Goal: Transaction & Acquisition: Purchase product/service

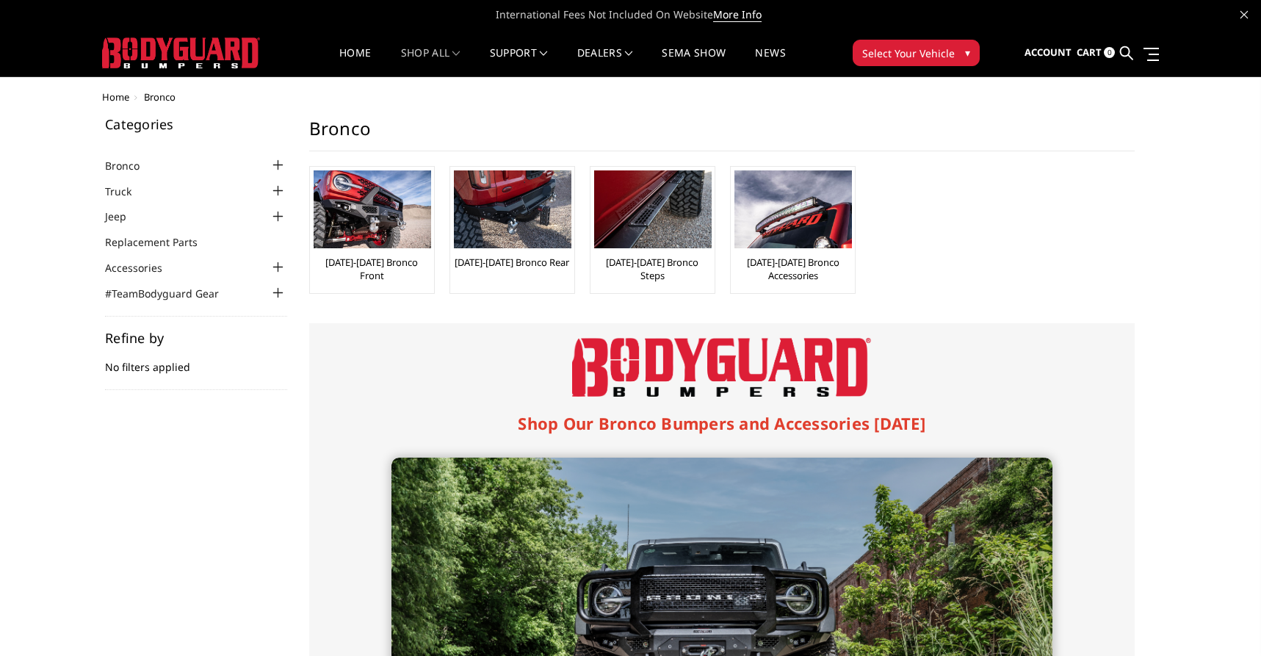
click at [275, 163] on div at bounding box center [279, 165] width 18 height 18
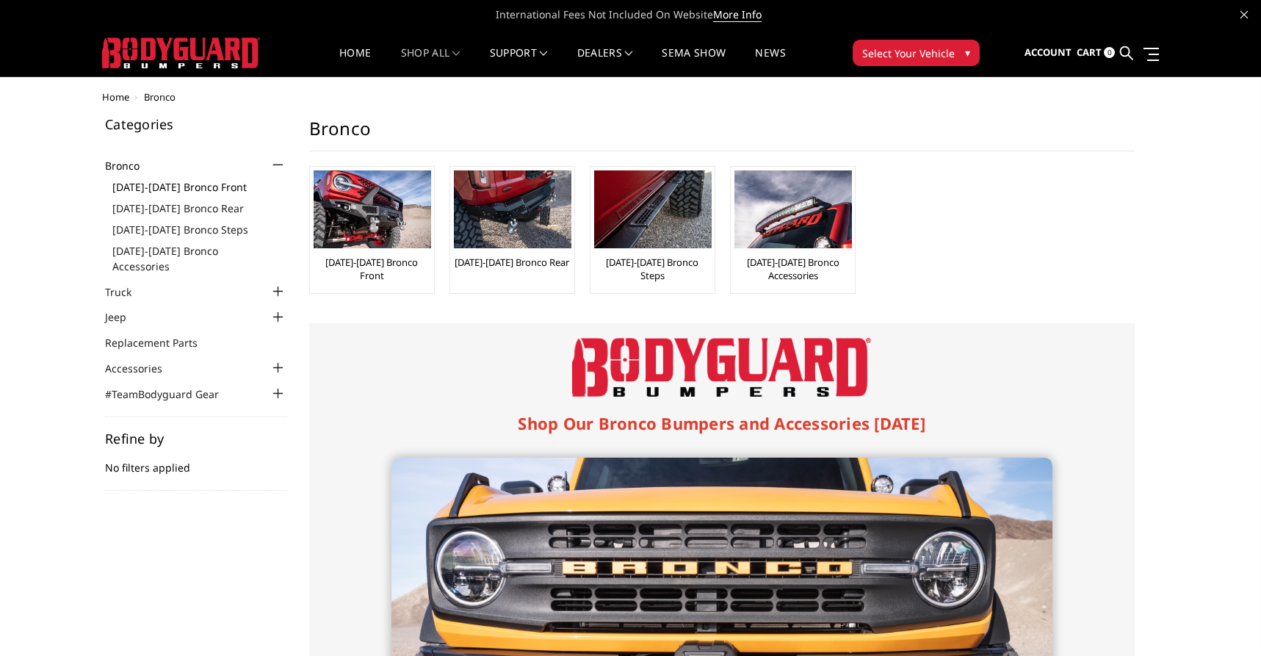
click at [223, 185] on link "[DATE]-[DATE] Bronco Front" at bounding box center [199, 186] width 175 height 15
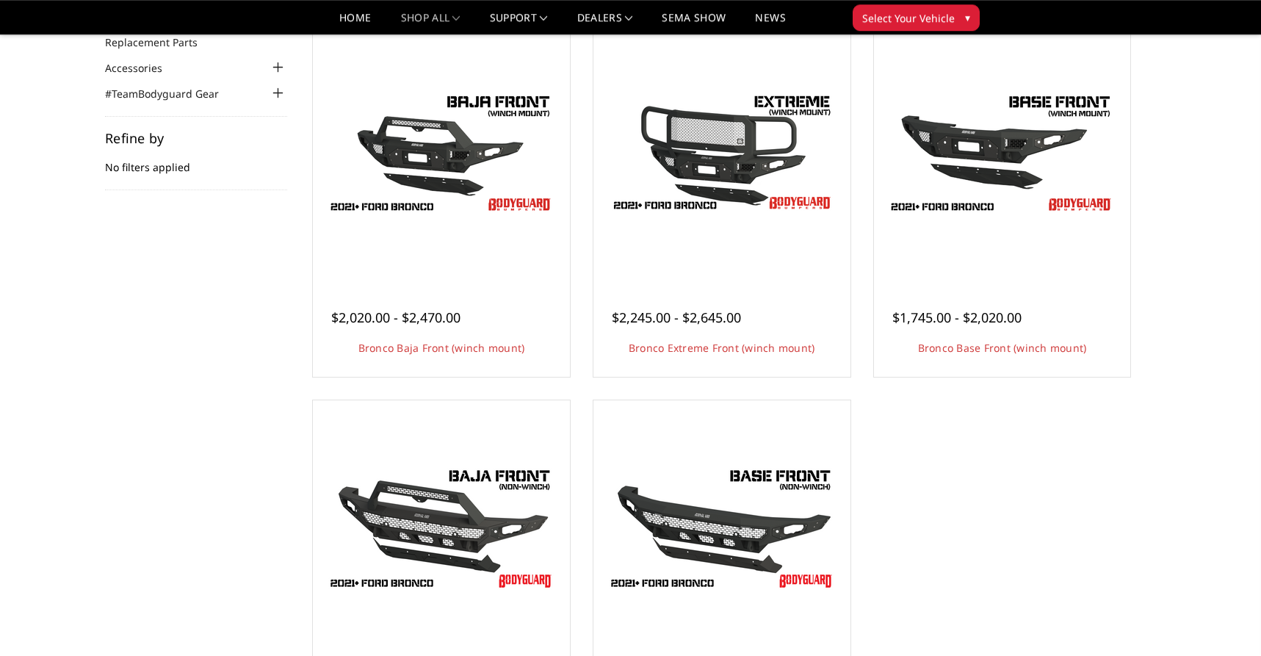
scroll to position [146, 0]
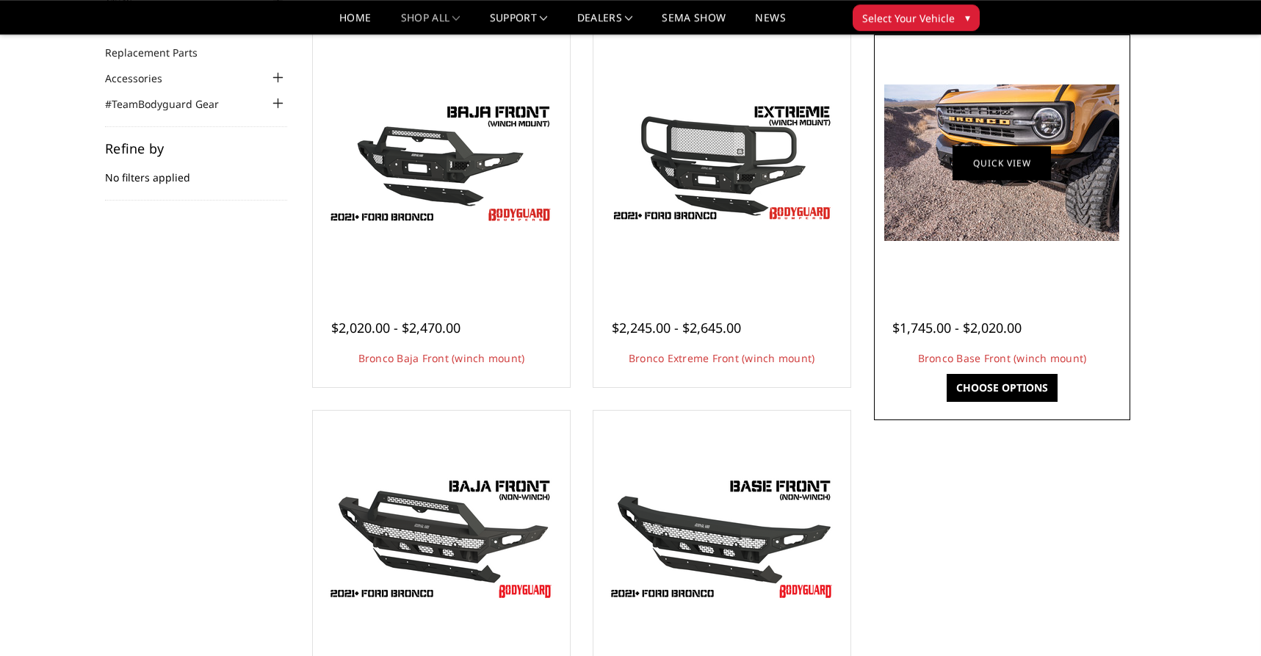
click at [1006, 165] on link "Quick view" at bounding box center [1002, 162] width 98 height 35
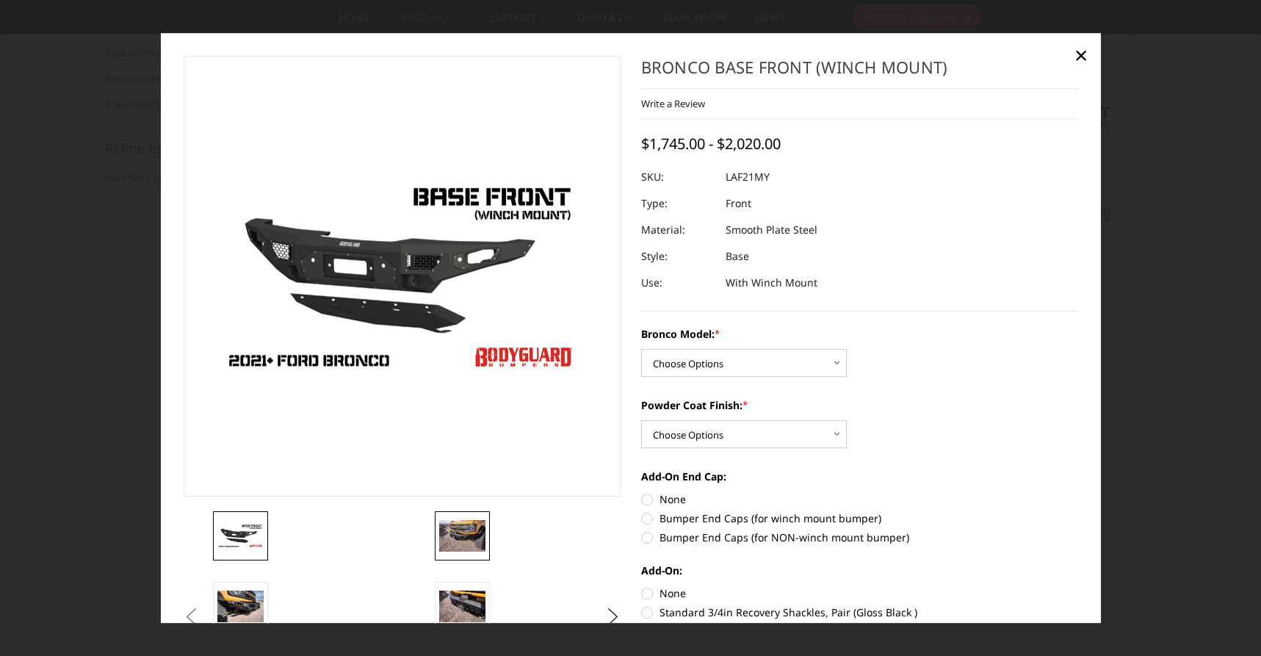
click at [462, 525] on img at bounding box center [462, 536] width 46 height 31
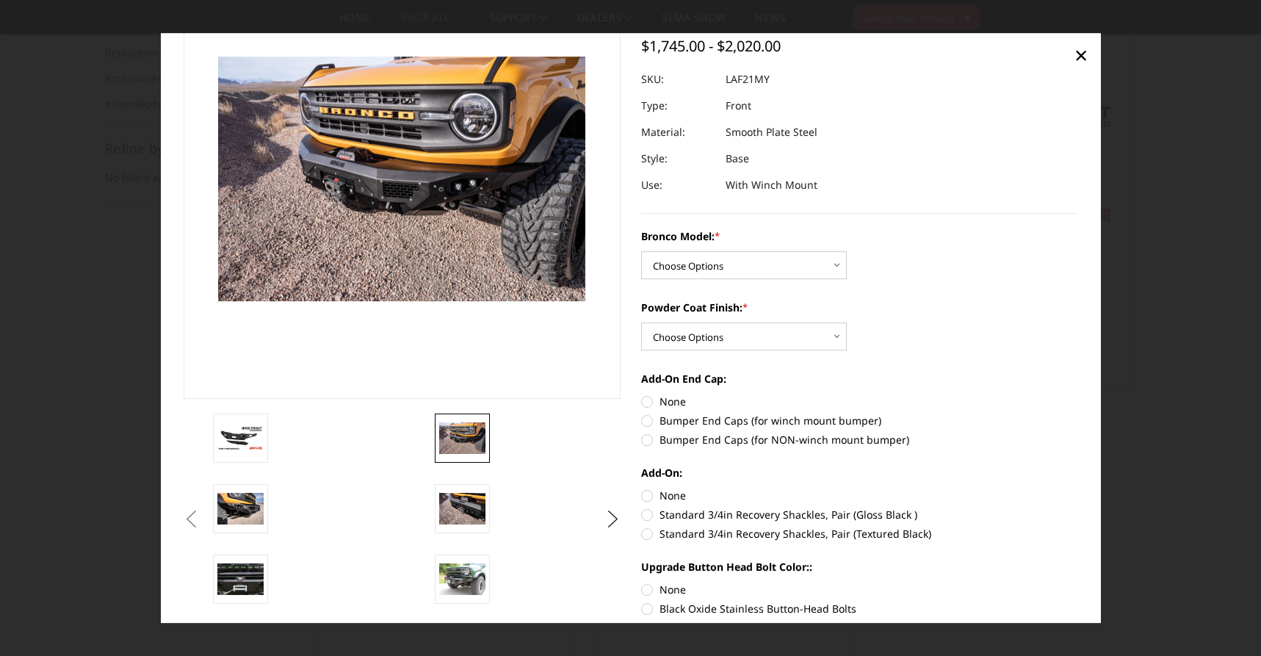
scroll to position [102, 0]
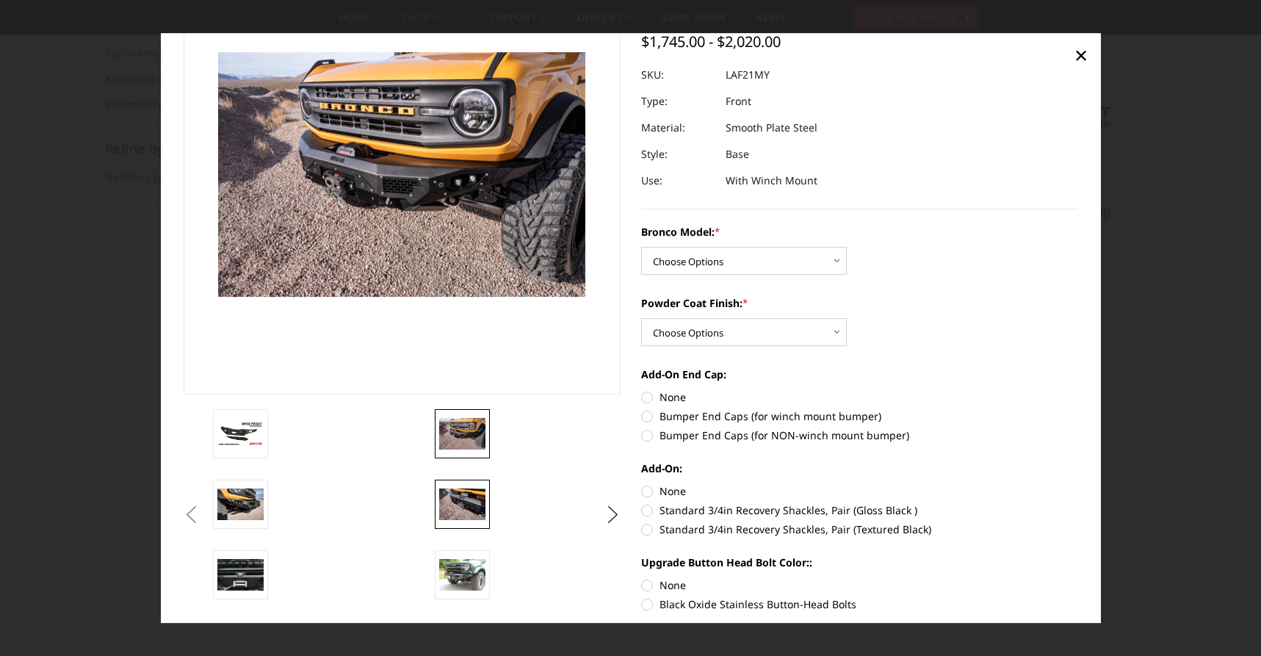
click at [473, 505] on img at bounding box center [462, 504] width 46 height 31
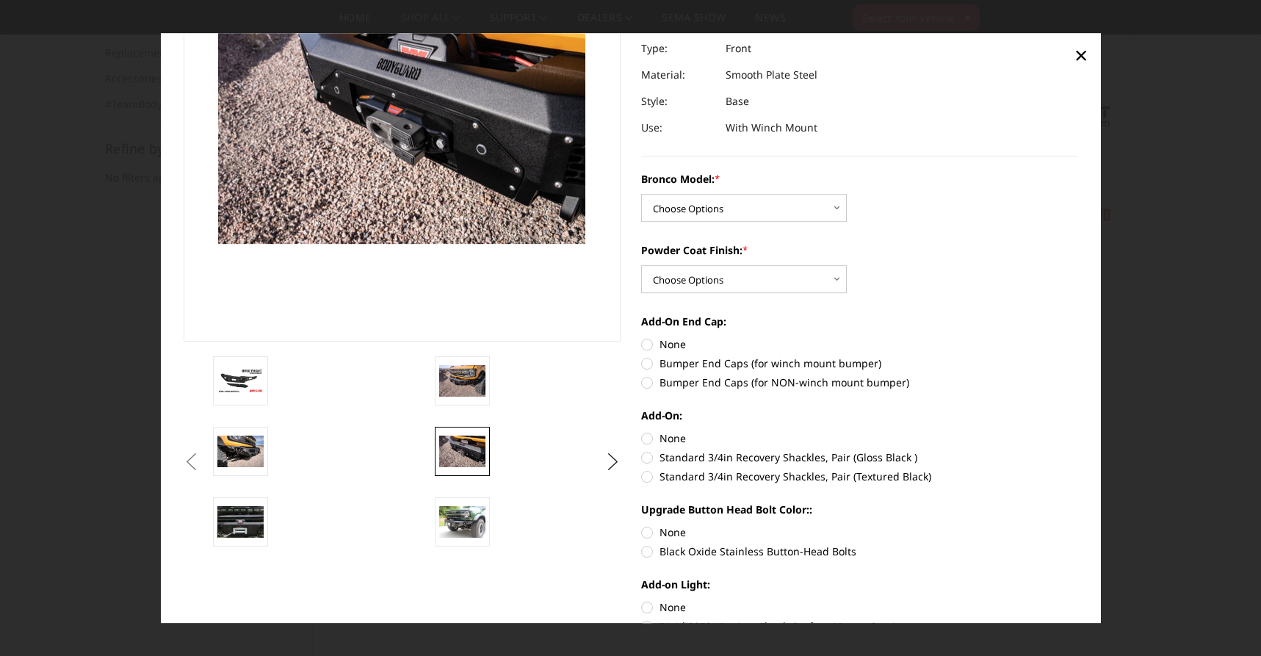
scroll to position [170, 0]
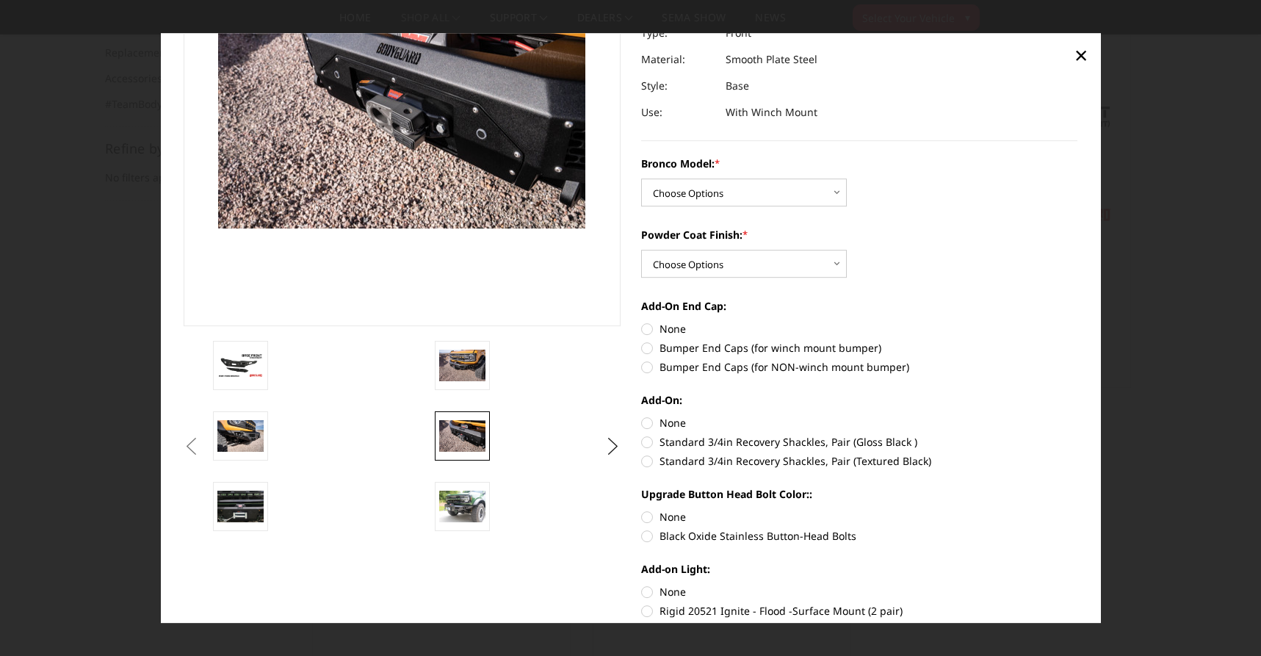
click at [473, 505] on img at bounding box center [462, 506] width 46 height 31
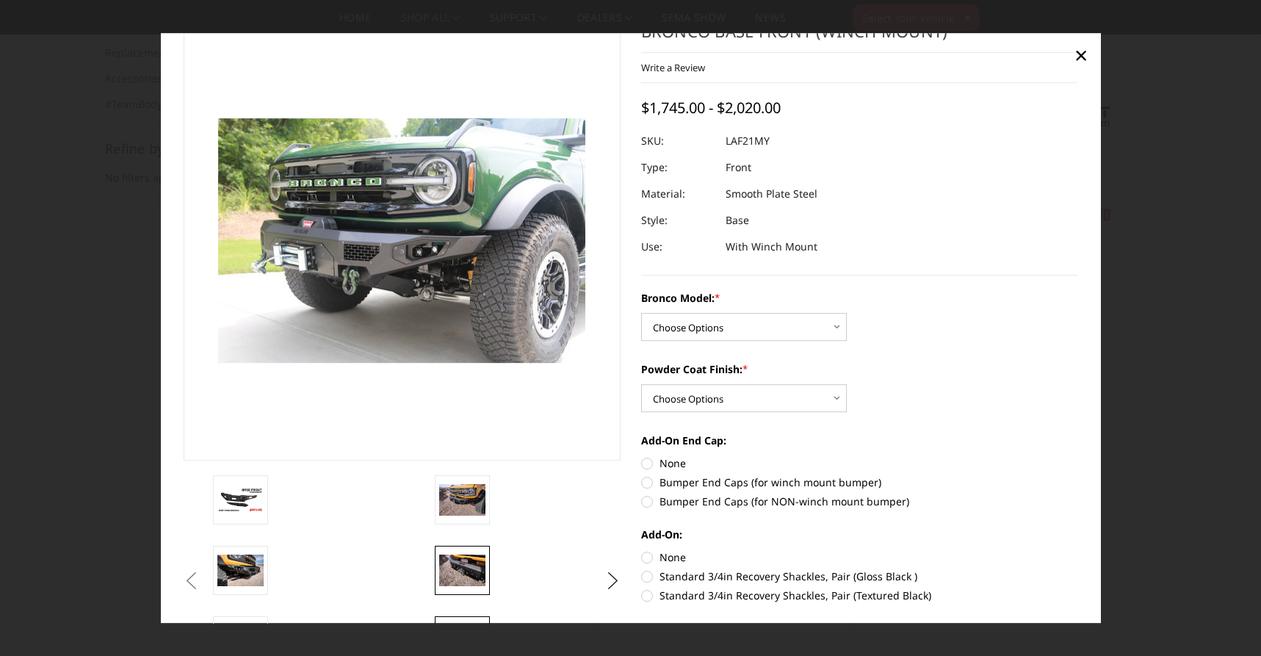
scroll to position [35, 0]
click at [1078, 60] on span "×" at bounding box center [1081, 55] width 13 height 32
